Goal: Obtain resource: Obtain resource

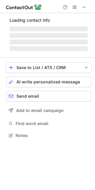
scroll to position [135, 95]
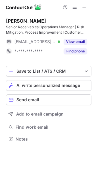
scroll to position [135, 95]
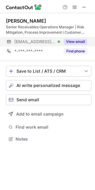
click at [72, 41] on button "View email" at bounding box center [75, 42] width 24 height 6
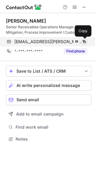
click at [82, 41] on span at bounding box center [84, 41] width 5 height 5
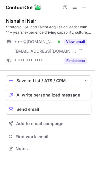
scroll to position [145, 95]
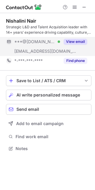
click at [71, 44] on button "View email" at bounding box center [75, 42] width 24 height 6
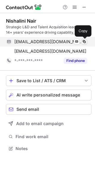
click at [83, 41] on span at bounding box center [84, 41] width 5 height 5
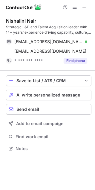
scroll to position [3, 3]
